Goal: Task Accomplishment & Management: Manage account settings

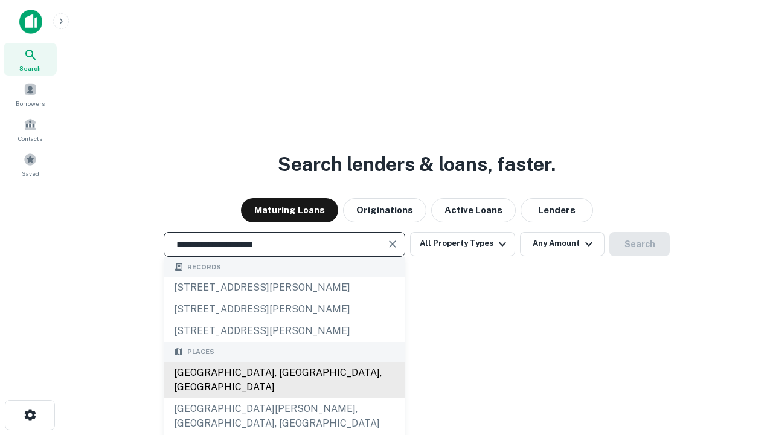
click at [284, 398] on div "Santa Monica, CA, USA" at bounding box center [284, 380] width 241 height 36
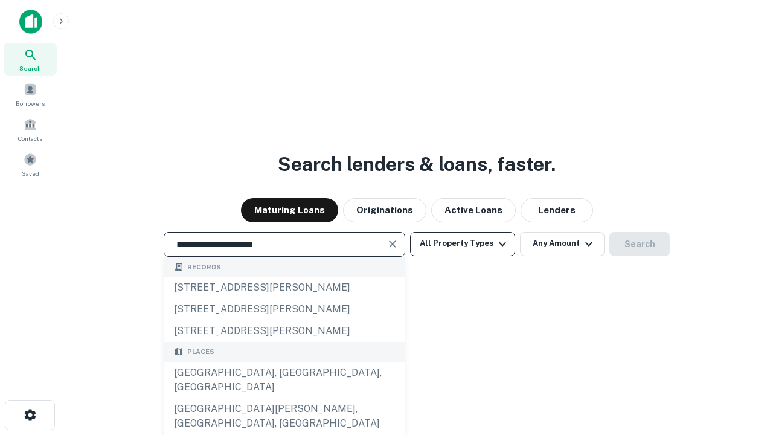
click at [463, 244] on button "All Property Types" at bounding box center [462, 244] width 105 height 24
type input "**********"
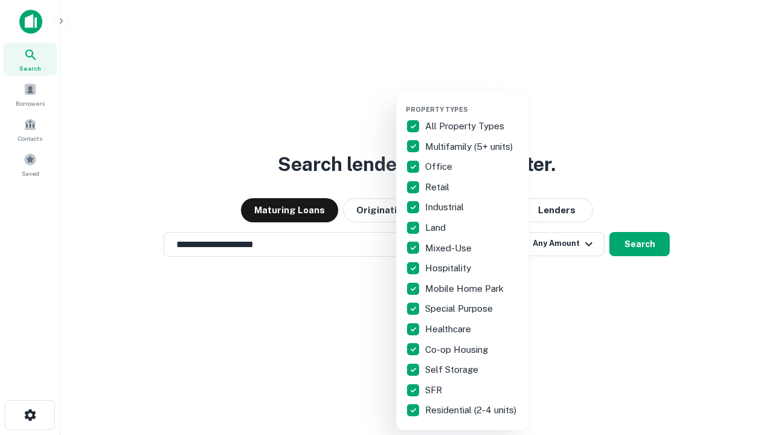
click at [473, 102] on button "button" at bounding box center [472, 102] width 133 height 1
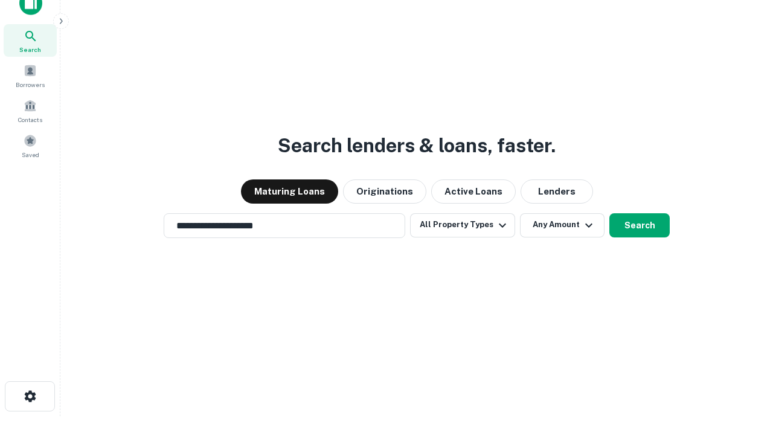
scroll to position [7, 146]
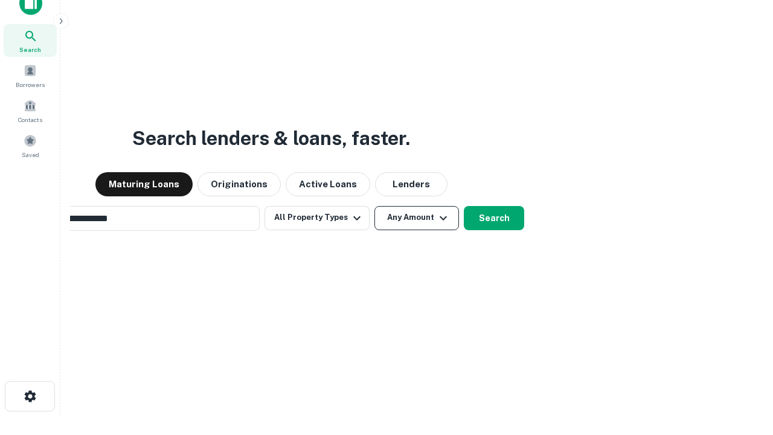
click at [375, 206] on button "Any Amount" at bounding box center [417, 218] width 85 height 24
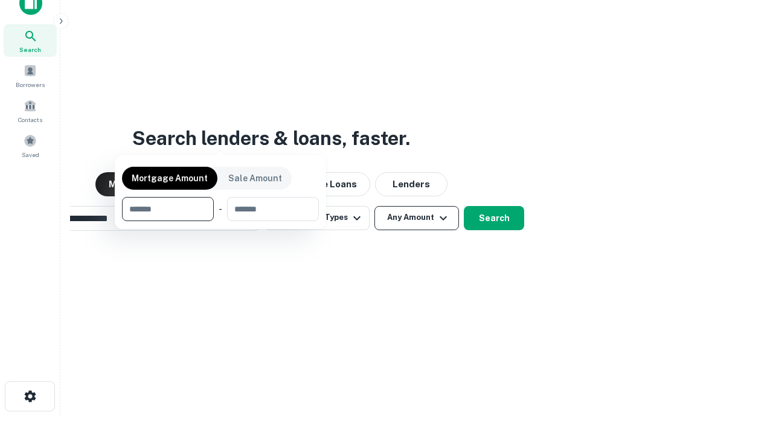
scroll to position [19, 0]
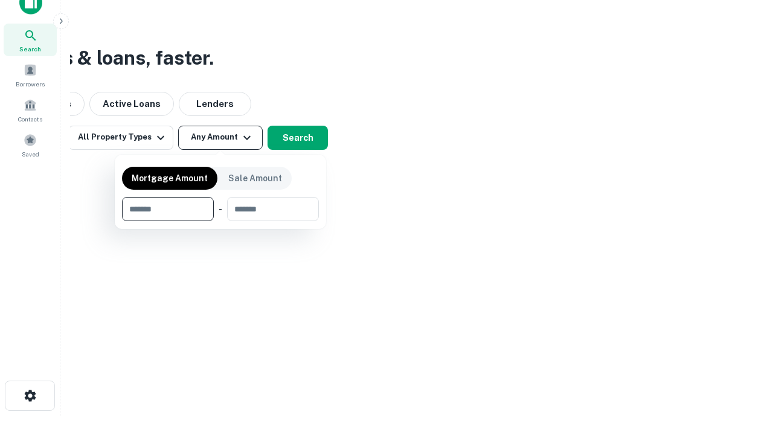
type input "*******"
click at [221, 221] on button "button" at bounding box center [220, 221] width 197 height 1
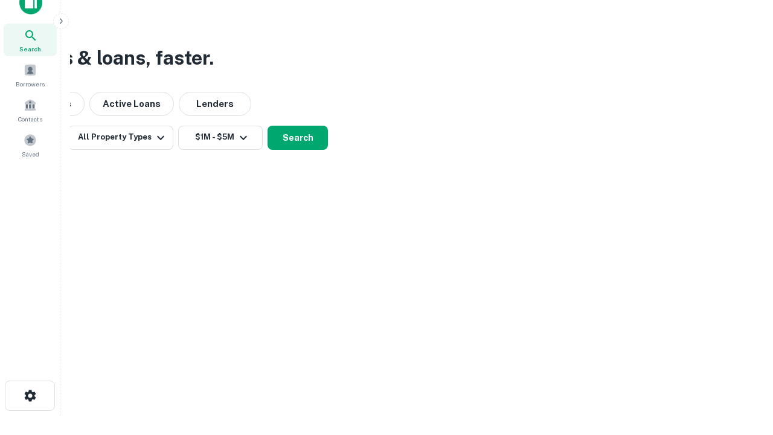
scroll to position [19, 0]
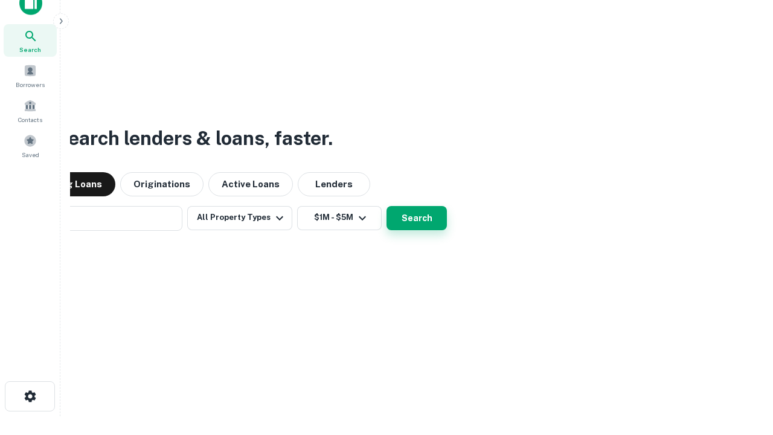
click at [387, 206] on button "Search" at bounding box center [417, 218] width 60 height 24
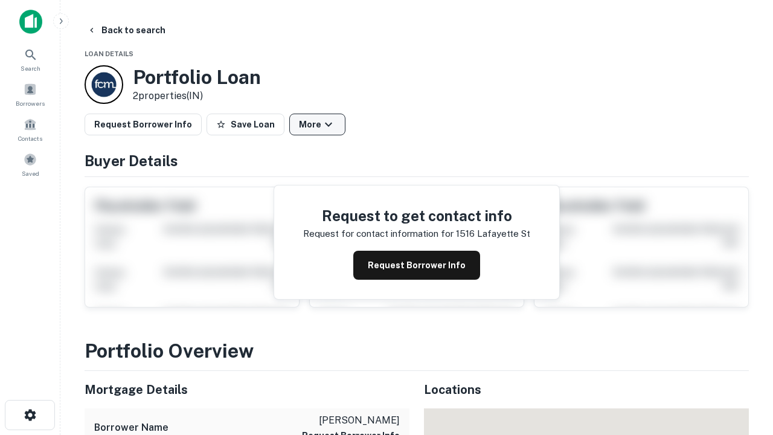
click at [317, 124] on button "More" at bounding box center [317, 125] width 56 height 22
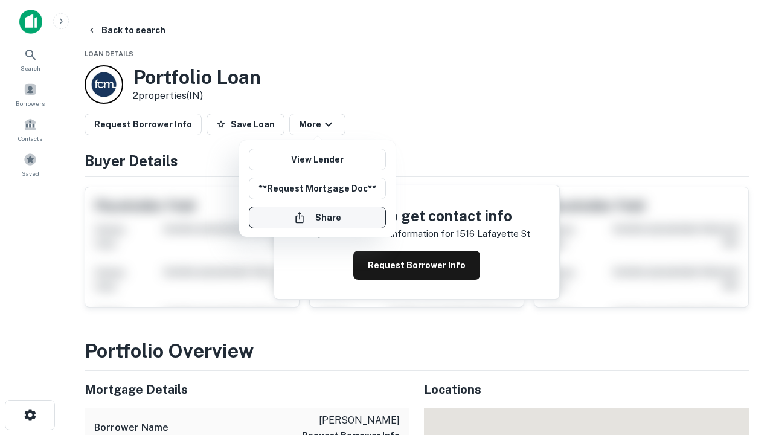
click at [317, 218] on button "Share" at bounding box center [317, 218] width 137 height 22
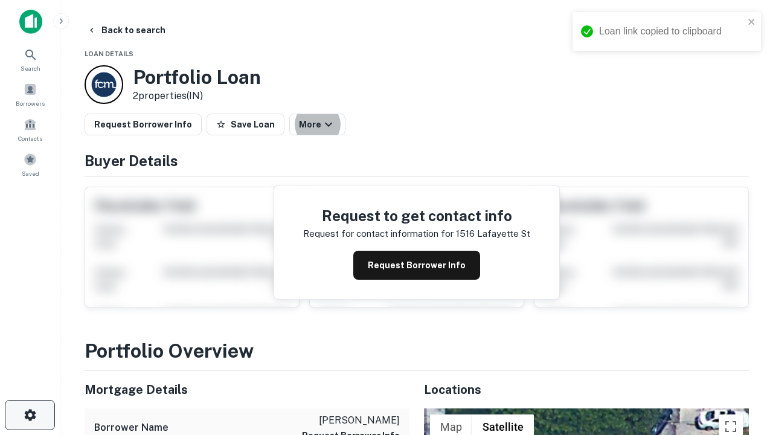
click at [30, 415] on icon "button" at bounding box center [30, 415] width 15 height 15
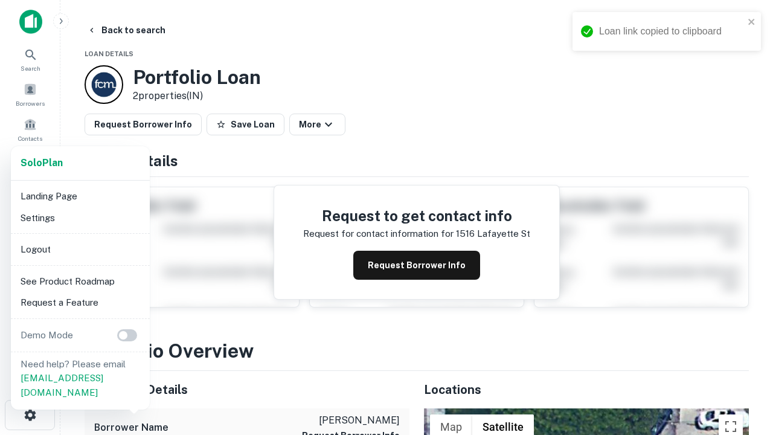
click at [80, 249] on li "Logout" at bounding box center [80, 250] width 129 height 22
